Goal: Task Accomplishment & Management: Manage account settings

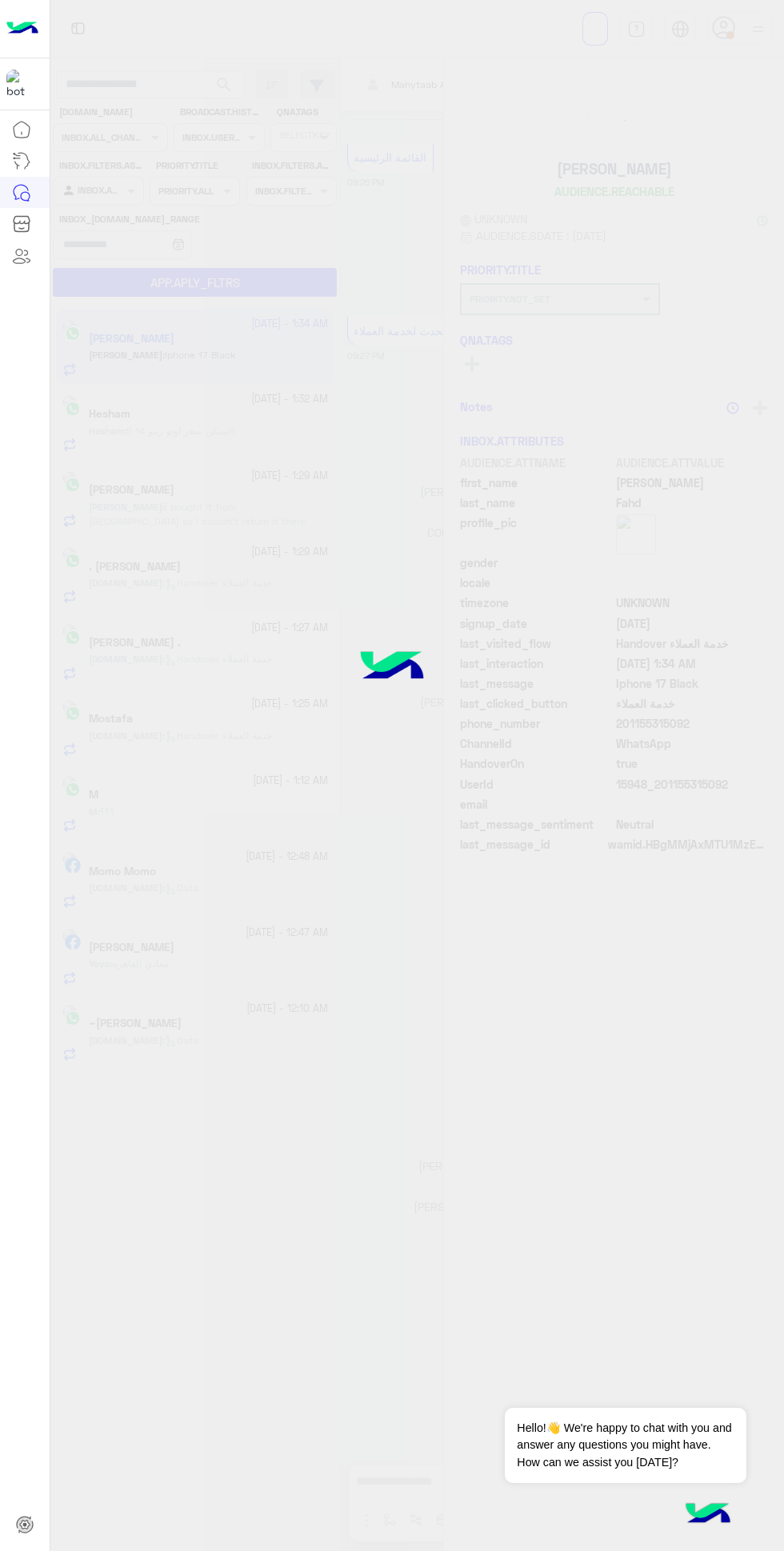
scroll to position [1599, 0]
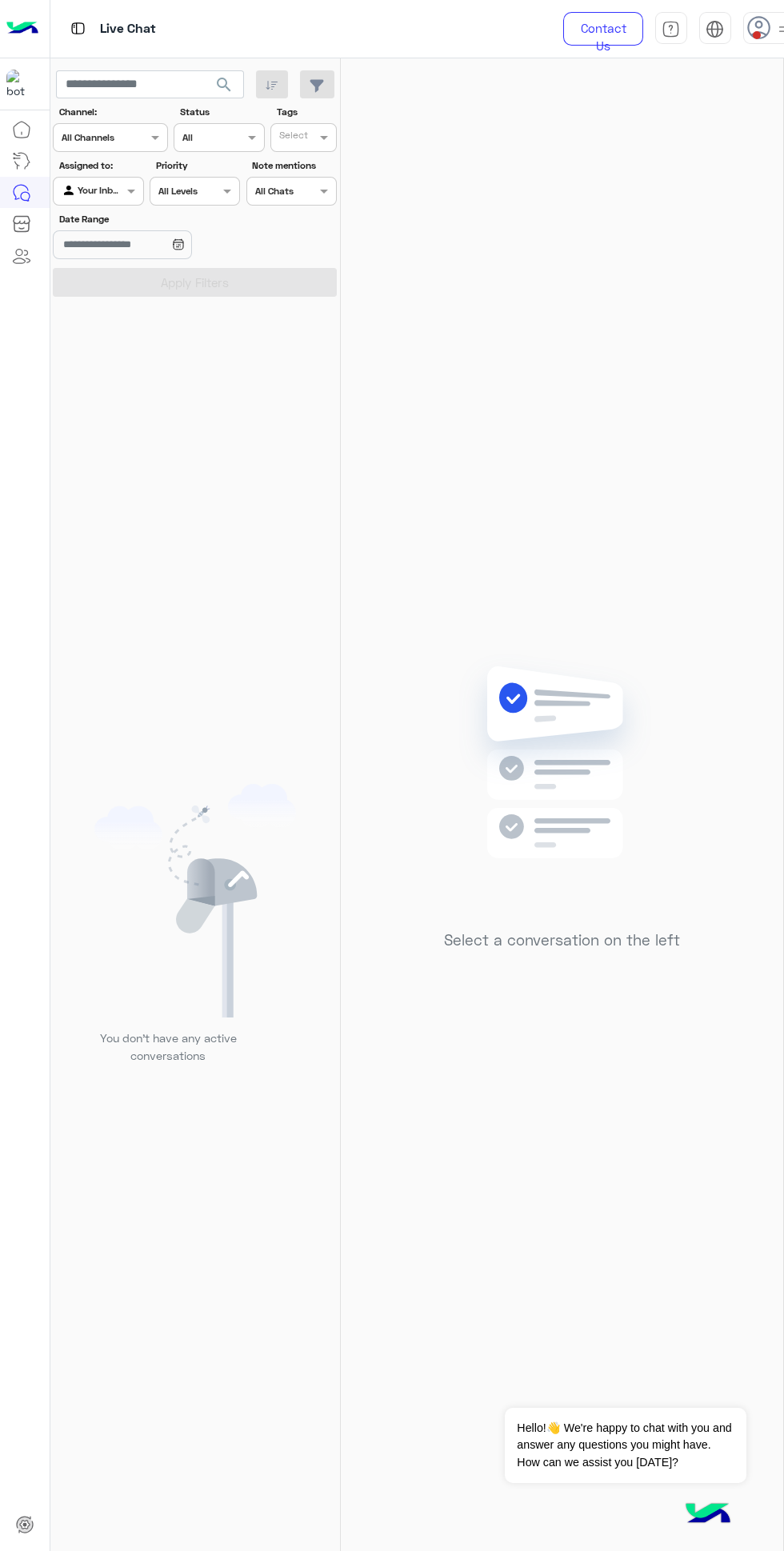
click at [715, 33] on img at bounding box center [715, 30] width 18 height 18
click at [749, 69] on button "عربي" at bounding box center [715, 61] width 78 height 27
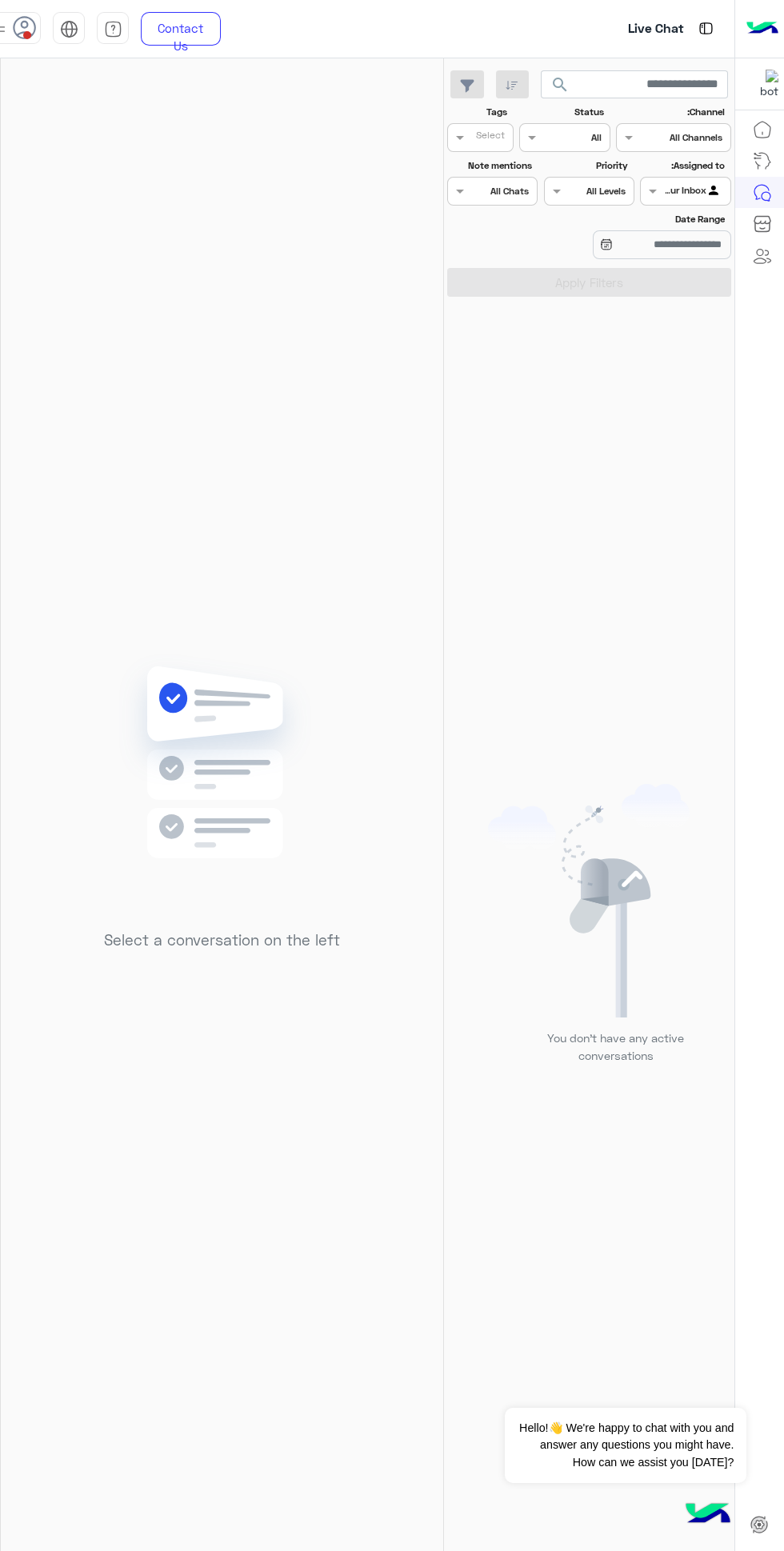
click at [745, 48] on div at bounding box center [760, 29] width 50 height 58
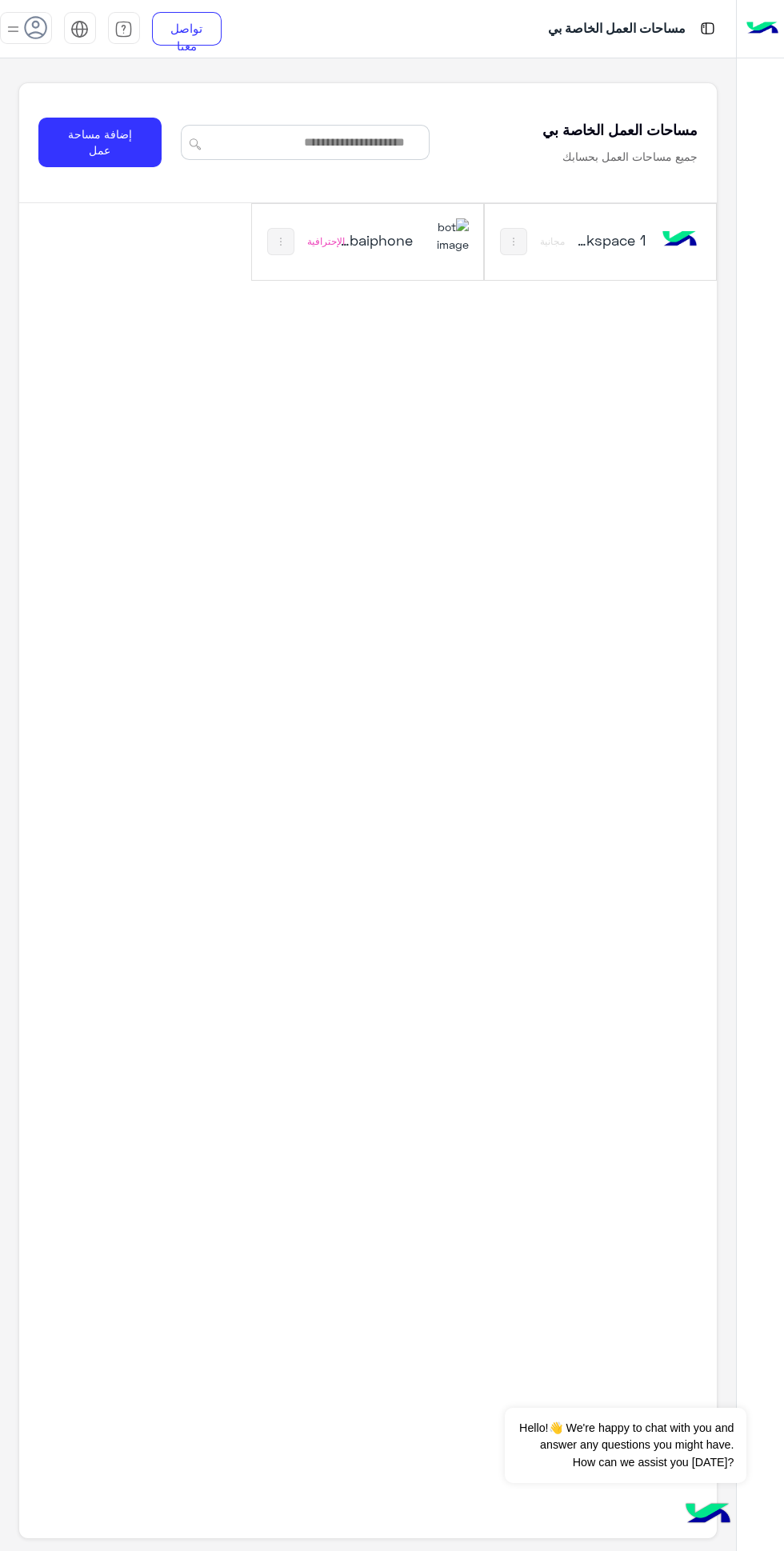
click at [26, 23] on icon at bounding box center [36, 28] width 24 height 24
click at [399, 535] on div "New Workspace 1 مجانية dubaiphone الإحترافية" at bounding box center [368, 709] width 698 height 1012
click at [80, 37] on img at bounding box center [79, 30] width 18 height 18
click at [79, 90] on span "English" at bounding box center [79, 89] width 41 height 15
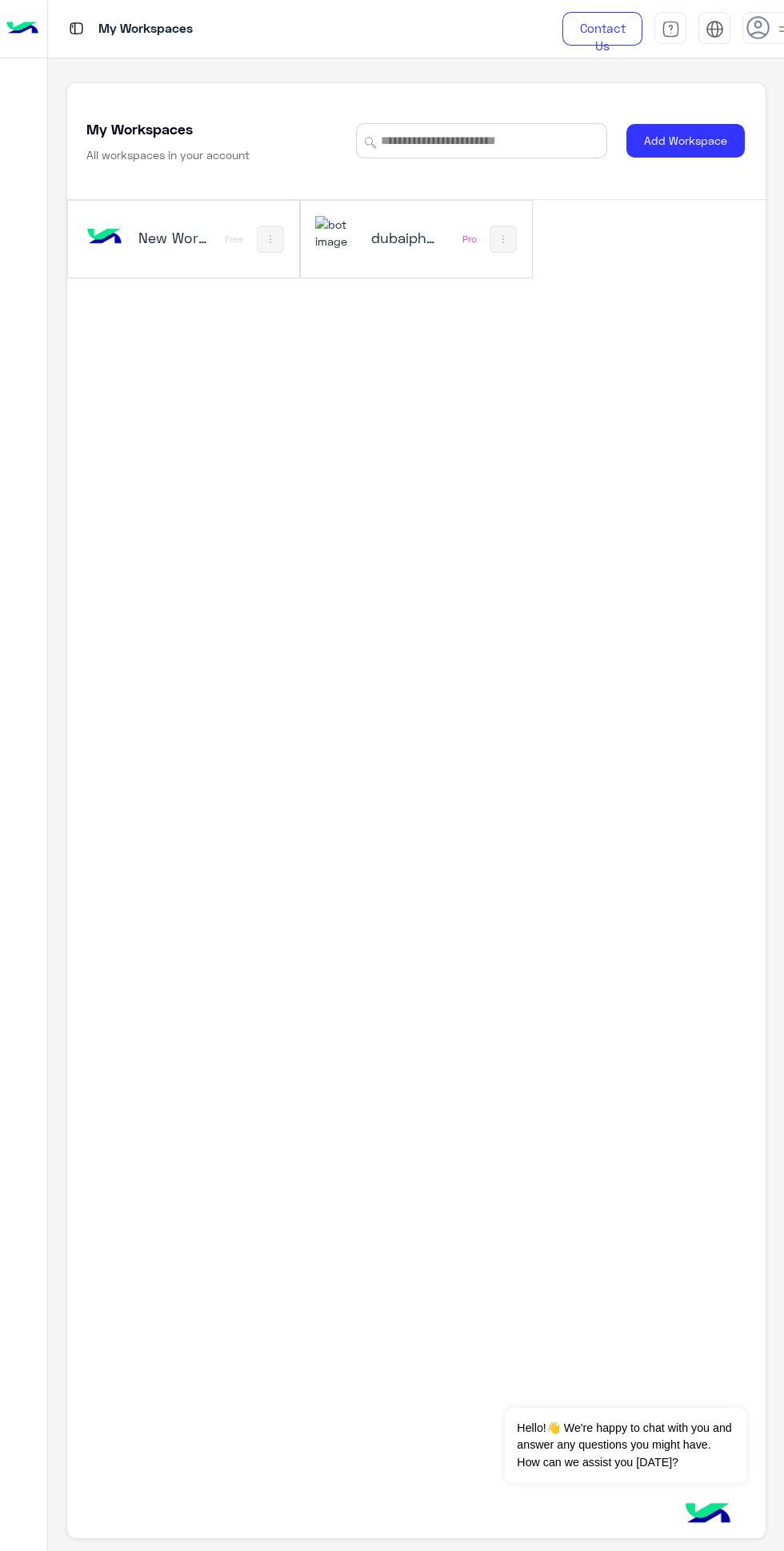
click at [746, 27] on use at bounding box center [757, 27] width 23 height 23
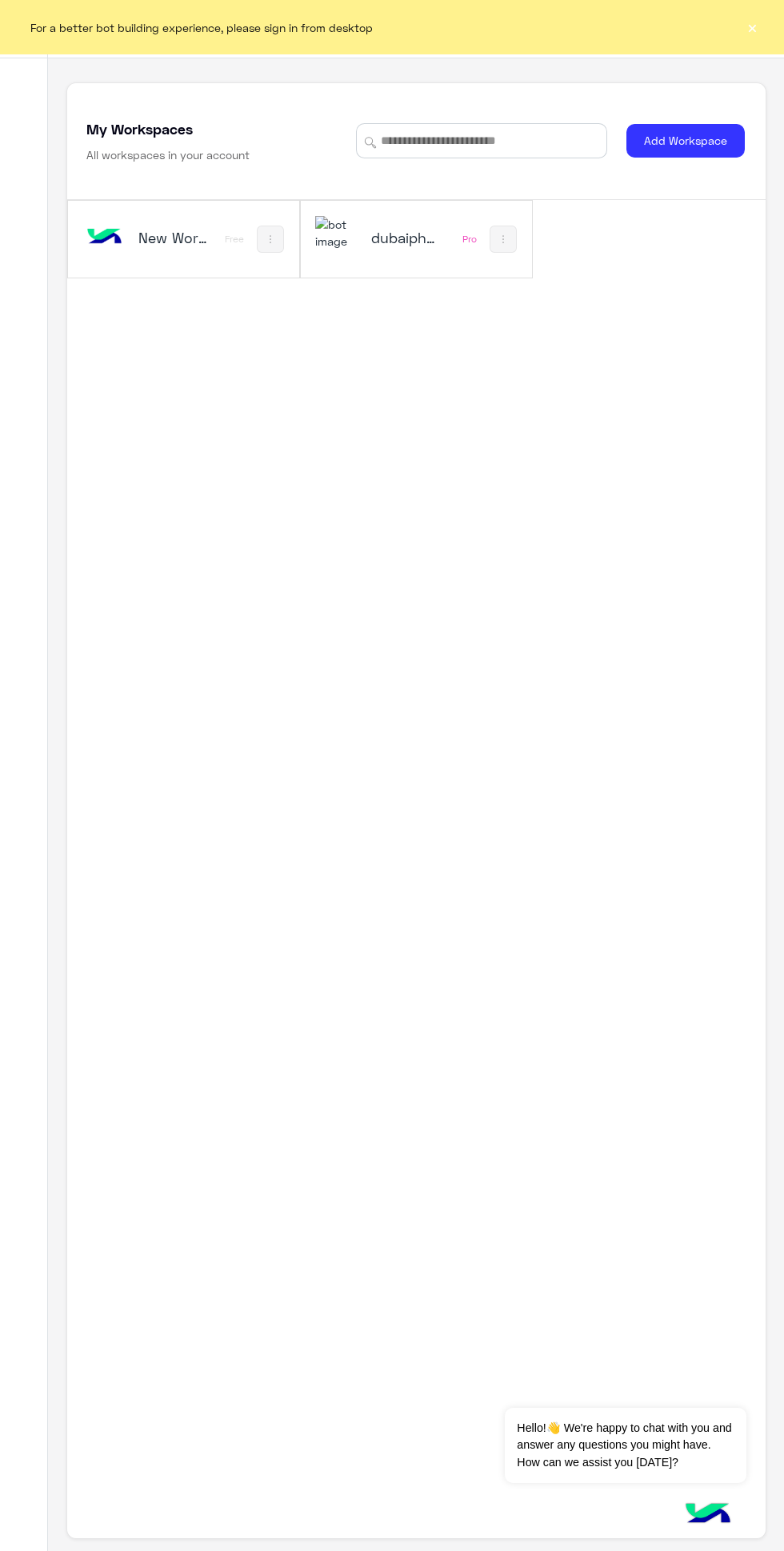
click at [382, 260] on div "dubaiphone" at bounding box center [375, 239] width 121 height 46
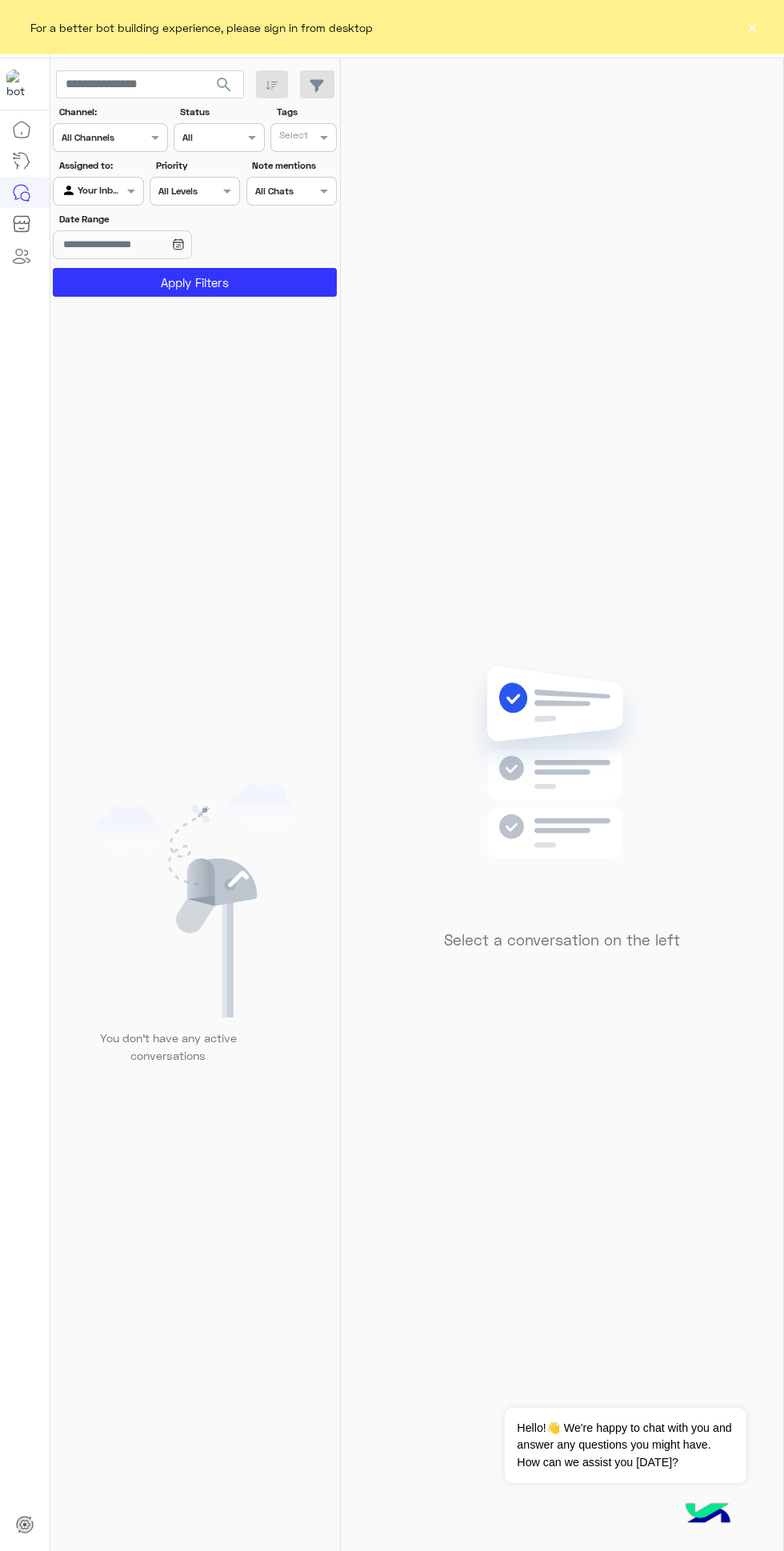
click at [755, 21] on button "×" at bounding box center [751, 27] width 16 height 16
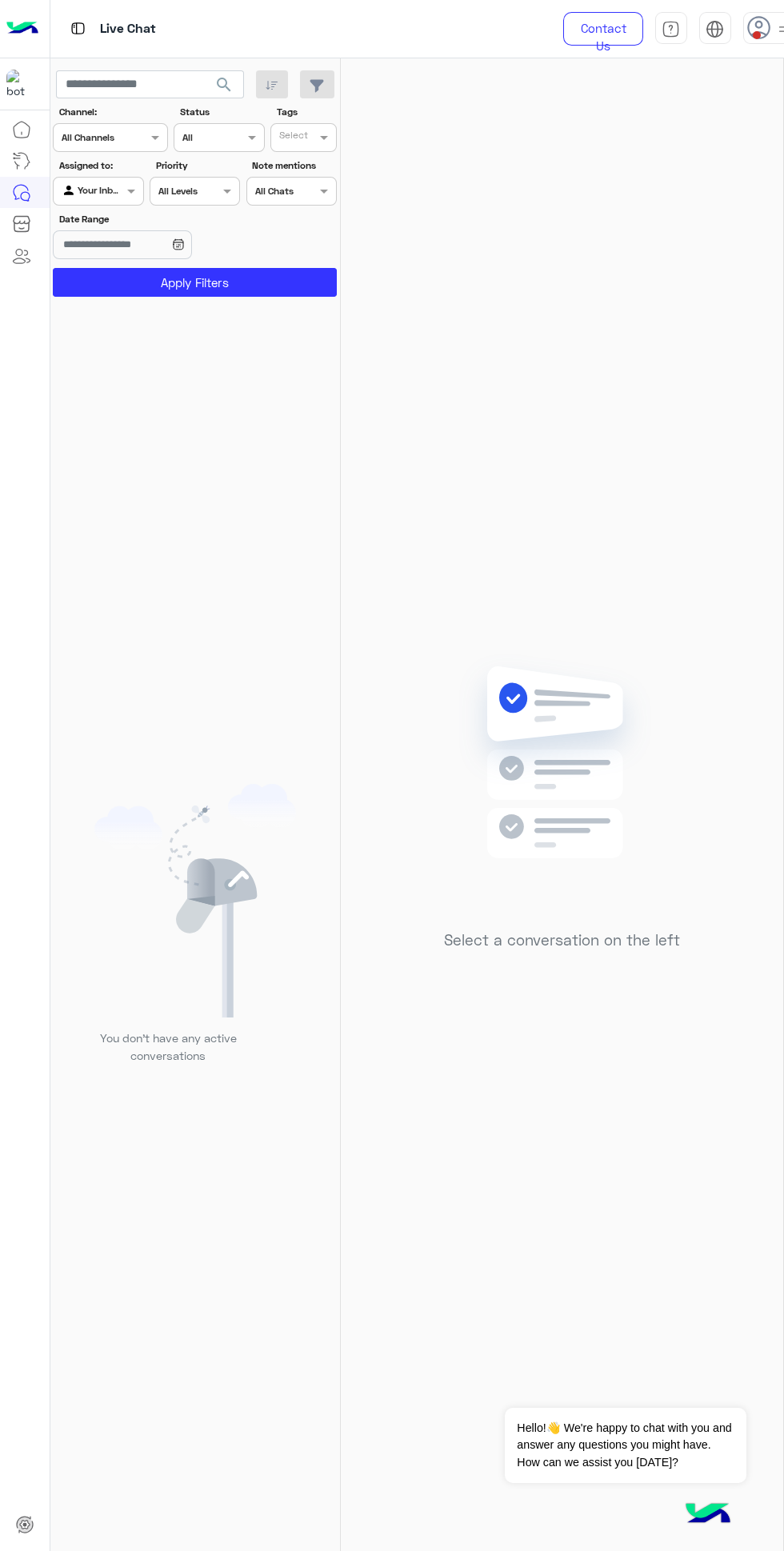
click at [750, 37] on icon at bounding box center [759, 28] width 24 height 24
